Goal: Task Accomplishment & Management: Use online tool/utility

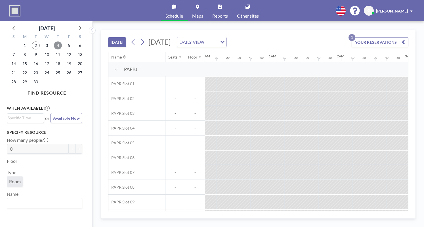
scroll to position [0, 386]
click at [60, 45] on span "4" at bounding box center [58, 45] width 8 height 8
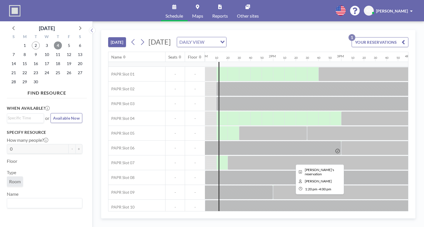
scroll to position [15, 886]
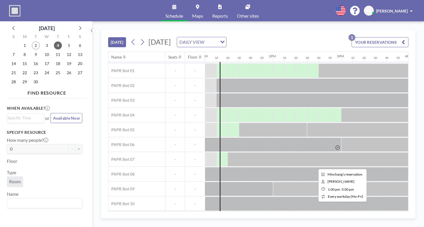
drag, startPoint x: 294, startPoint y: 207, endPoint x: 310, endPoint y: 207, distance: 15.6
click at [310, 207] on div at bounding box center [341, 203] width 273 height 14
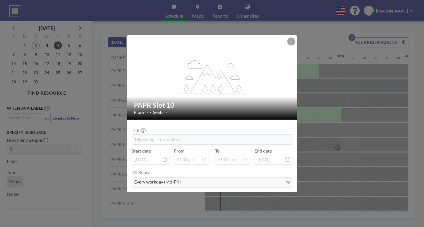
drag, startPoint x: 280, startPoint y: 44, endPoint x: 285, endPoint y: 45, distance: 5.4
click at [282, 45] on div "flex-grow: 1.2;" at bounding box center [212, 77] width 170 height 84
click at [293, 42] on button at bounding box center [291, 41] width 8 height 8
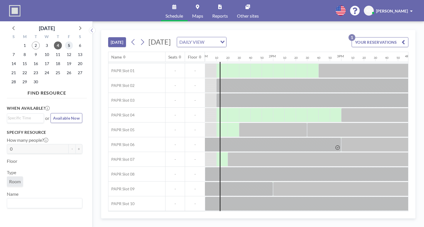
click at [68, 46] on span "5" at bounding box center [69, 45] width 8 height 8
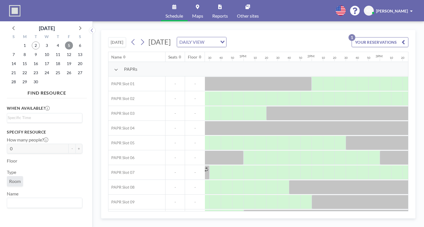
scroll to position [0, 708]
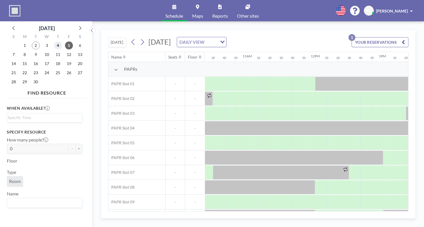
click at [61, 44] on span "4" at bounding box center [58, 45] width 8 height 8
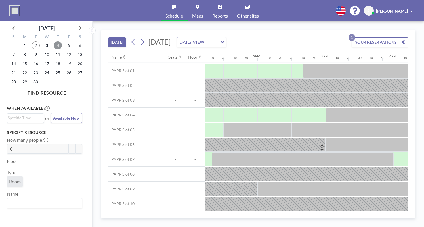
scroll to position [15, 904]
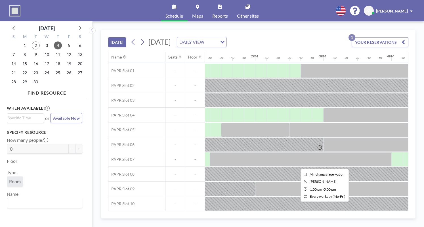
drag, startPoint x: 310, startPoint y: 208, endPoint x: 326, endPoint y: 207, distance: 15.9
click at [326, 207] on div at bounding box center [323, 203] width 273 height 14
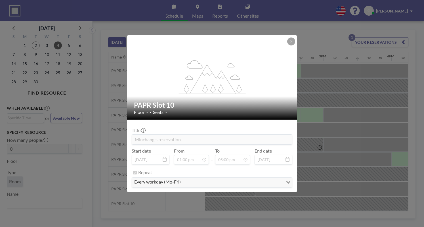
click at [284, 39] on div "flex-grow: 1.2;" at bounding box center [212, 77] width 170 height 84
click at [291, 41] on icon at bounding box center [291, 41] width 3 height 3
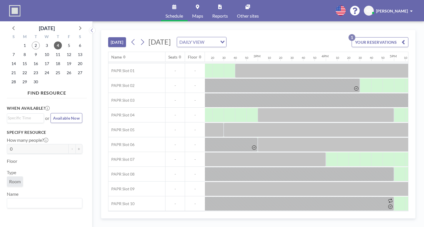
scroll to position [15, 986]
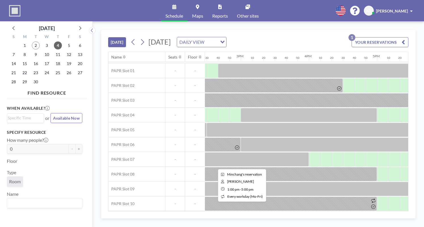
drag, startPoint x: 312, startPoint y: 208, endPoint x: 278, endPoint y: 206, distance: 34.1
click at [278, 206] on div at bounding box center [36, 203] width 1635 height 15
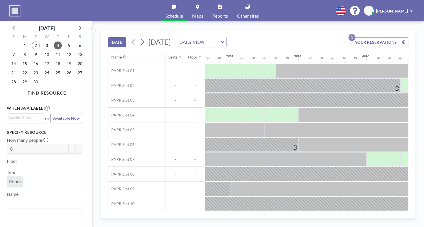
scroll to position [15, 931]
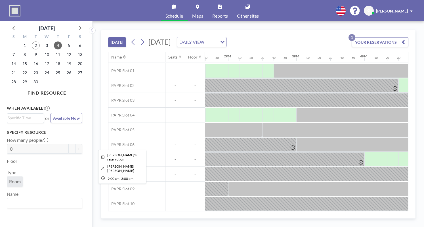
click at [291, 147] on icon at bounding box center [293, 147] width 4 height 4
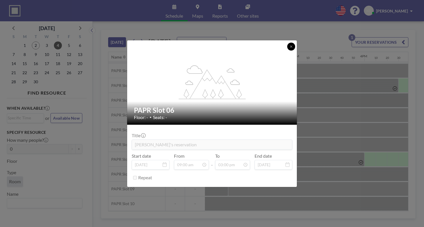
click at [293, 50] on div at bounding box center [291, 47] width 8 height 8
click at [290, 47] on icon at bounding box center [291, 46] width 3 height 3
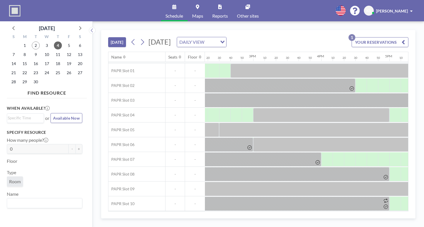
scroll to position [15, 924]
